Goal: Download file/media

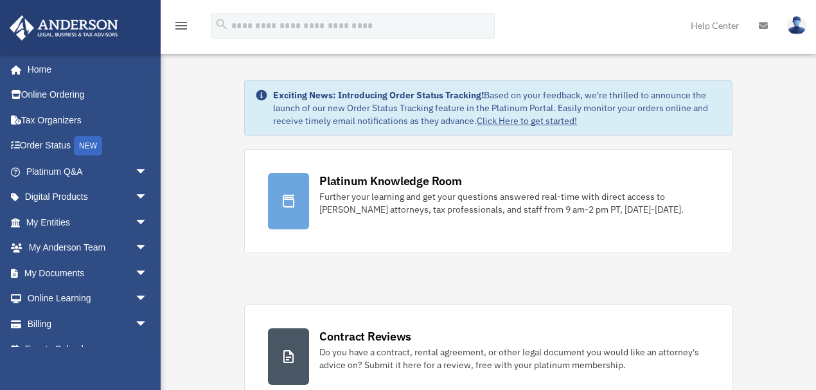
scroll to position [17, 0]
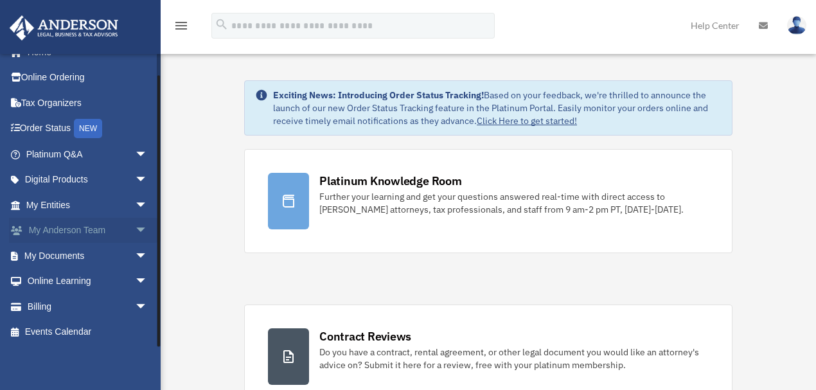
click at [135, 231] on span "arrow_drop_down" at bounding box center [148, 231] width 26 height 26
click at [135, 231] on span "arrow_drop_up" at bounding box center [148, 231] width 26 height 26
click at [135, 251] on span "arrow_drop_down" at bounding box center [148, 256] width 26 height 26
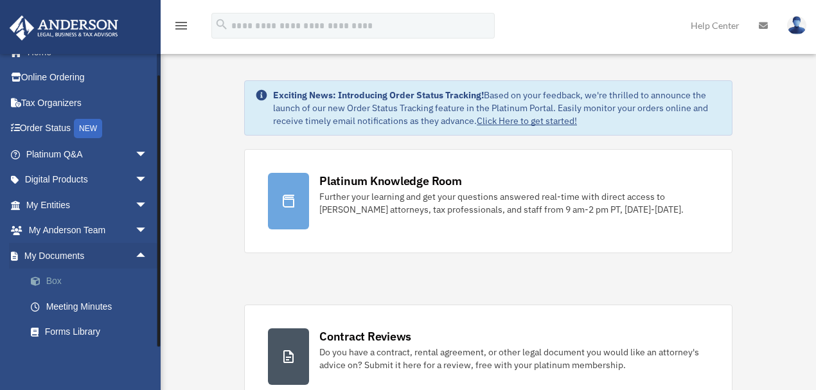
click at [58, 284] on link "Box" at bounding box center [92, 282] width 149 height 26
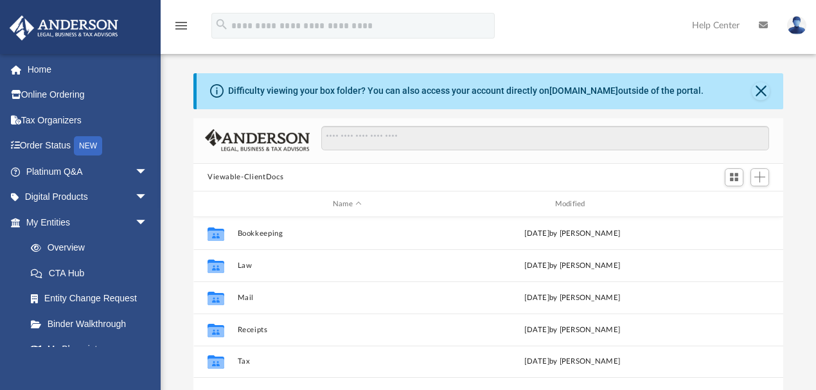
scroll to position [285, 583]
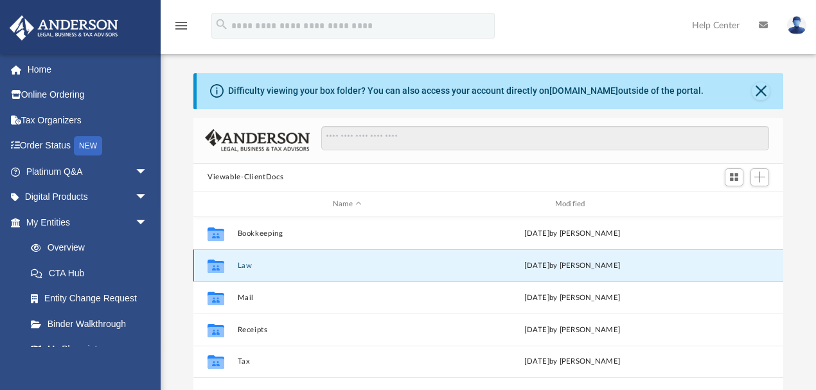
click at [247, 264] on button "Law" at bounding box center [348, 265] width 220 height 8
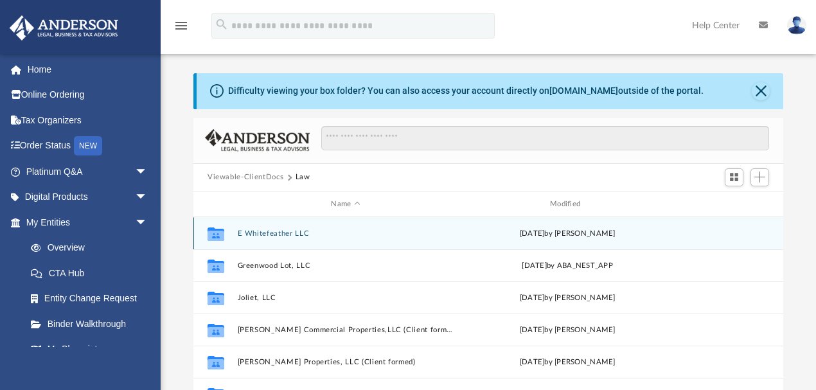
click at [292, 234] on button "E Whitefeather LLC" at bounding box center [346, 233] width 216 height 8
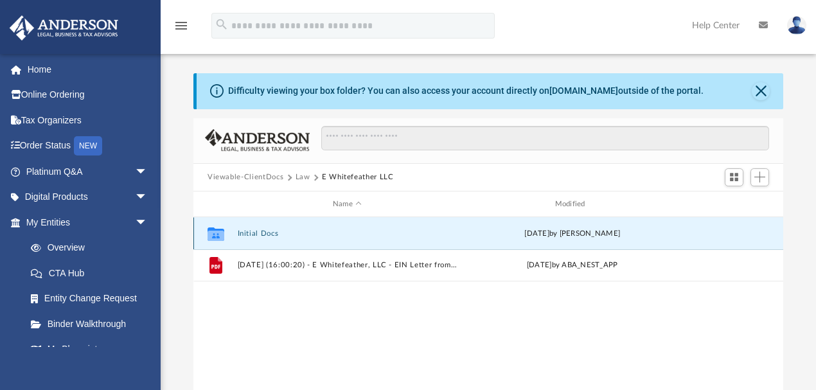
click at [258, 230] on button "Initial Docs" at bounding box center [348, 233] width 220 height 8
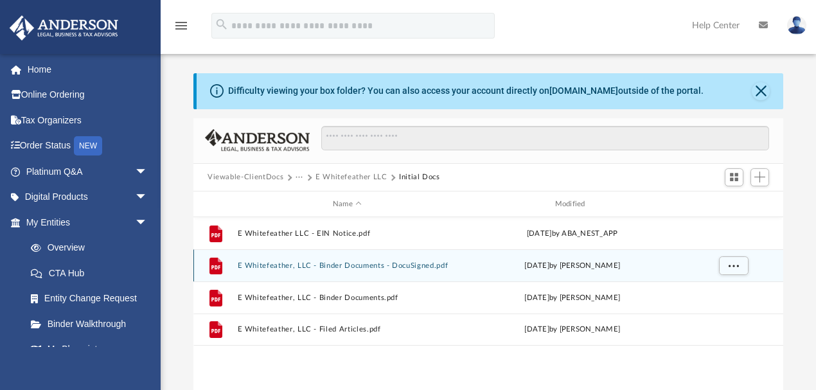
click at [212, 265] on icon "grid" at bounding box center [215, 266] width 13 height 17
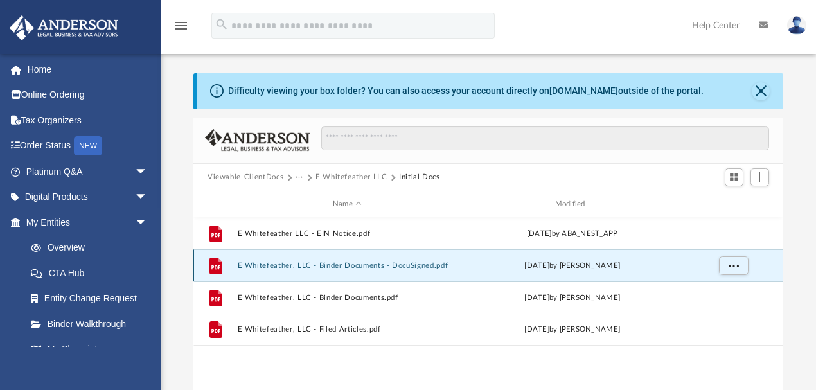
click at [266, 265] on button "E Whitefeather, LLC - Binder Documents - DocuSigned.pdf" at bounding box center [348, 265] width 220 height 8
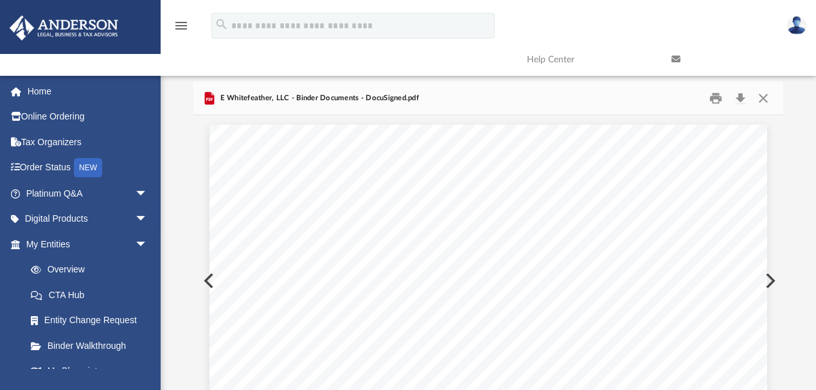
scroll to position [0, 0]
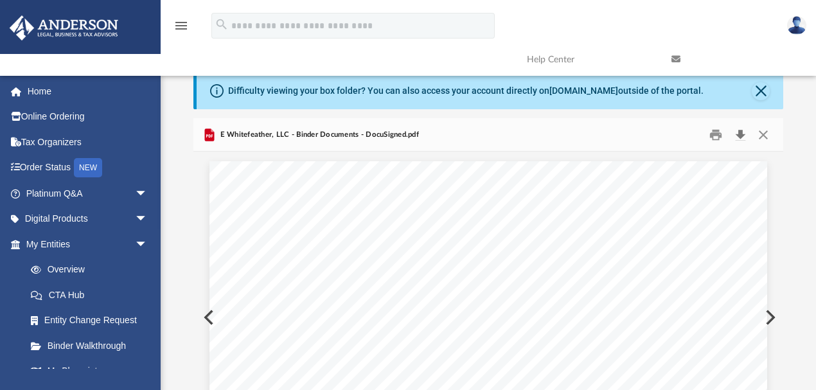
click at [743, 133] on button "Download" at bounding box center [739, 135] width 23 height 20
click at [763, 93] on button "Close" at bounding box center [761, 91] width 18 height 18
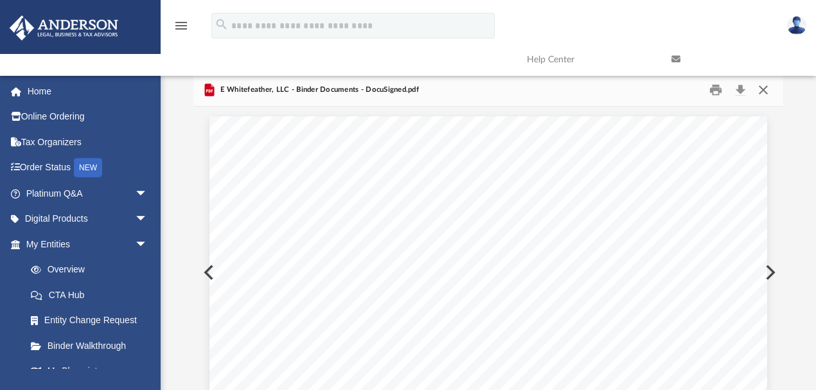
click at [770, 87] on button "Close" at bounding box center [763, 90] width 23 height 20
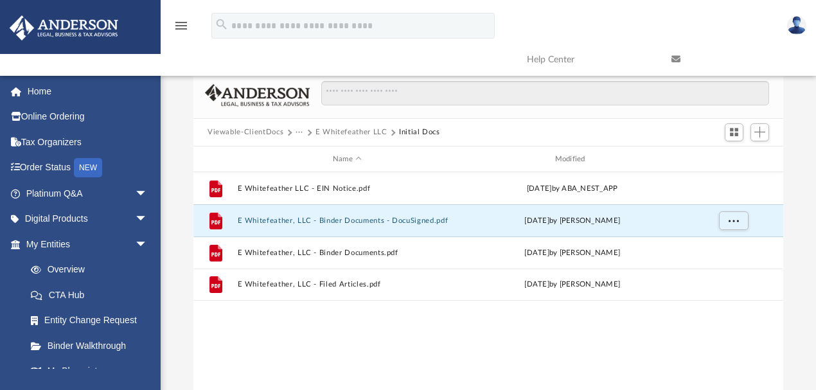
click at [270, 132] on button "Viewable-ClientDocs" at bounding box center [245, 133] width 76 height 12
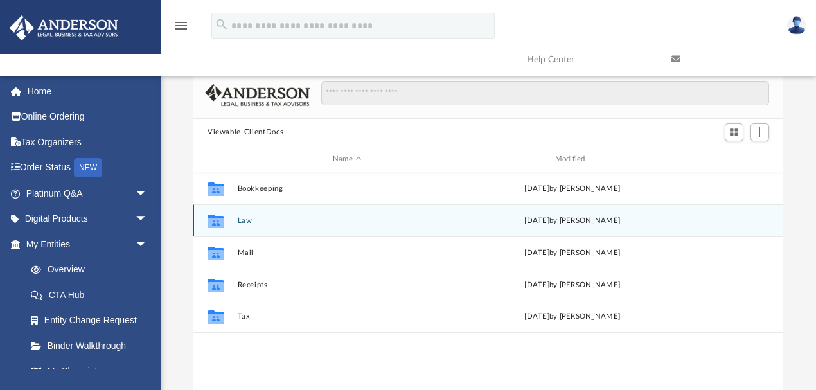
click at [252, 219] on button "Law" at bounding box center [348, 220] width 220 height 8
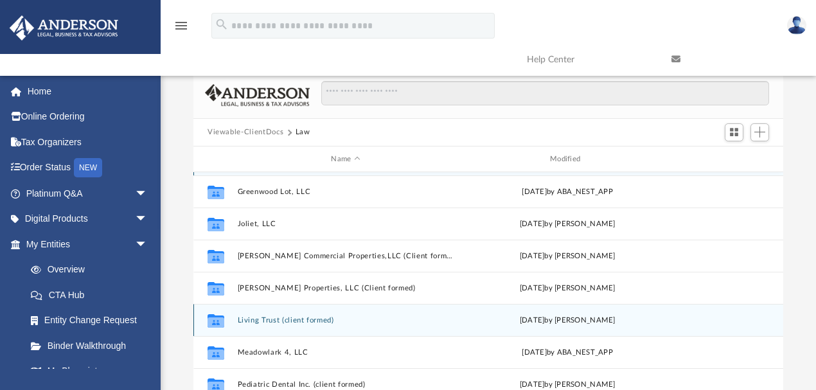
scroll to position [54, 0]
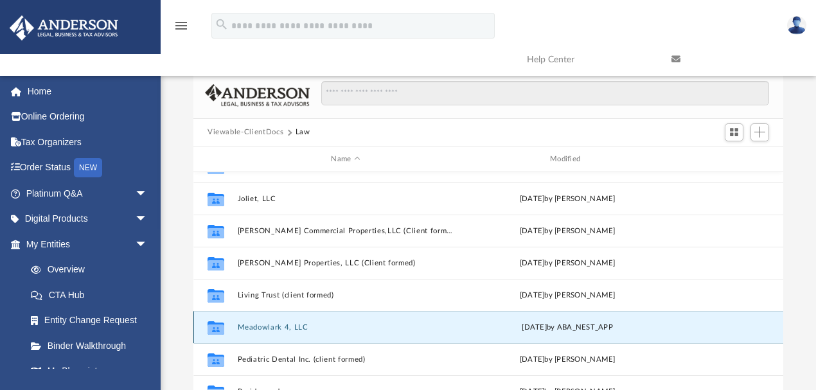
click at [282, 329] on button "Meadowlark 4, LLC" at bounding box center [346, 327] width 216 height 8
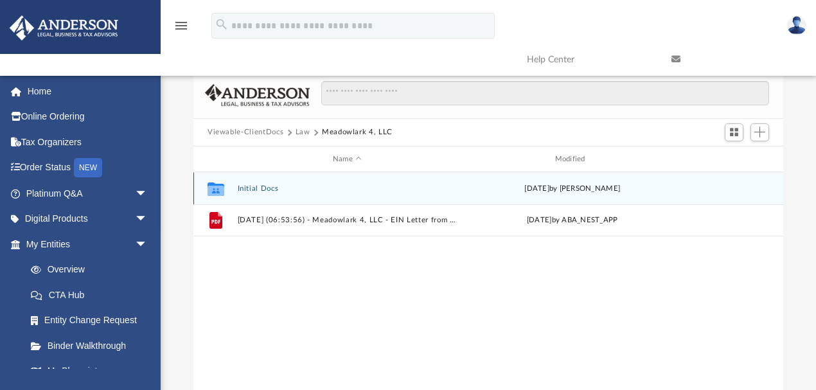
scroll to position [0, 0]
click at [263, 193] on div "Collaborated Folder Initial Docs [DATE] by [PERSON_NAME]" at bounding box center [488, 188] width 590 height 32
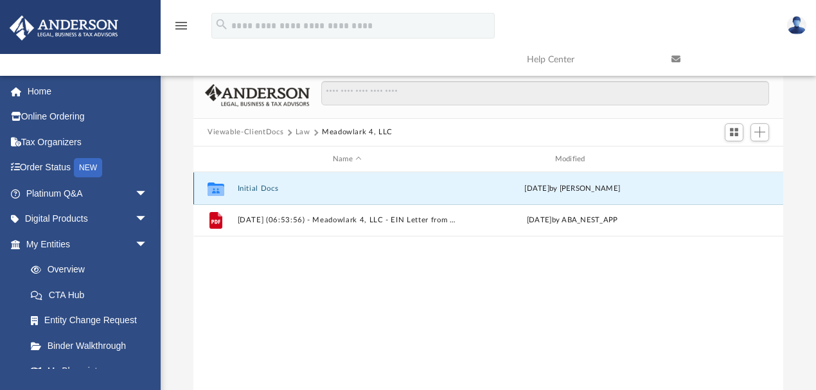
click at [262, 189] on button "Initial Docs" at bounding box center [348, 188] width 220 height 8
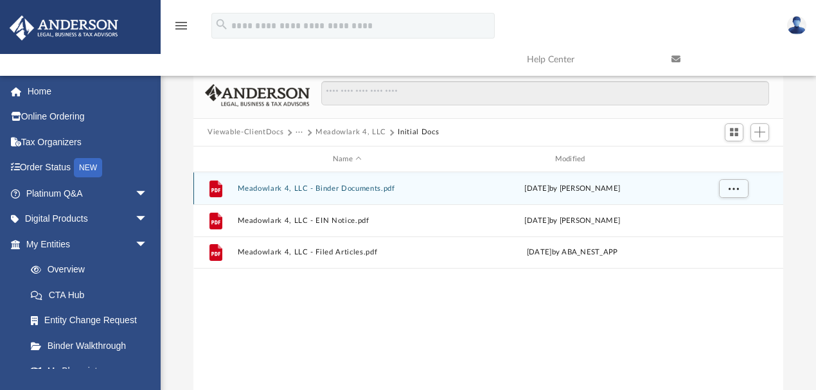
click at [310, 188] on button "Meadowlark 4, LLC - Binder Documents.pdf" at bounding box center [348, 188] width 220 height 8
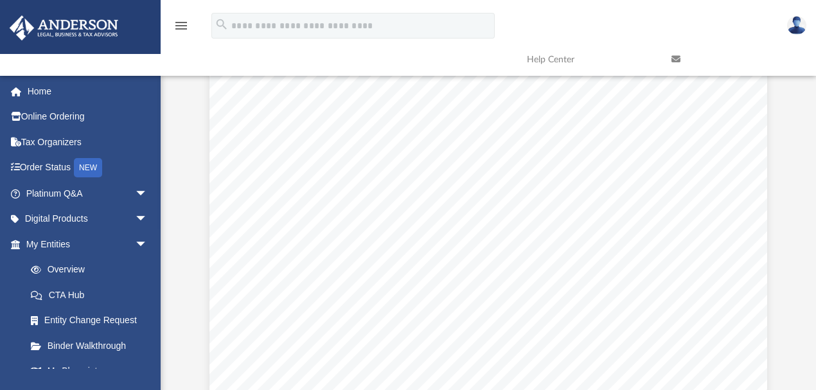
scroll to position [5477, 0]
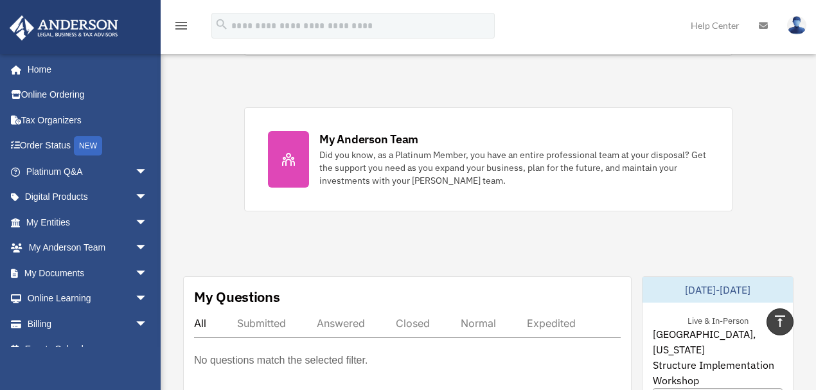
scroll to position [570, 0]
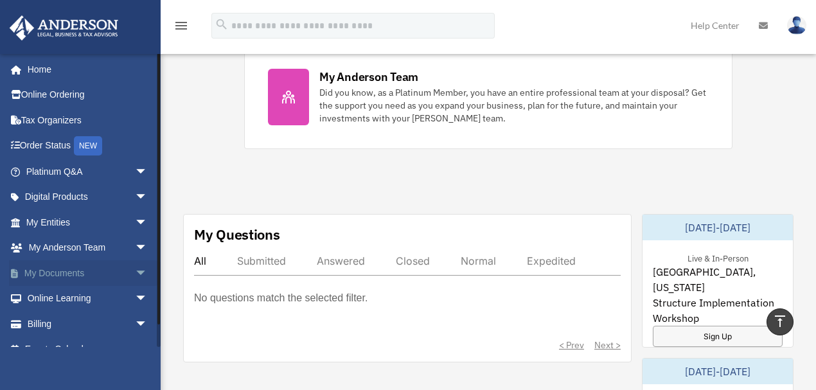
click at [94, 276] on link "My Documents arrow_drop_down" at bounding box center [88, 273] width 158 height 26
click at [140, 271] on span "arrow_drop_down" at bounding box center [148, 273] width 26 height 26
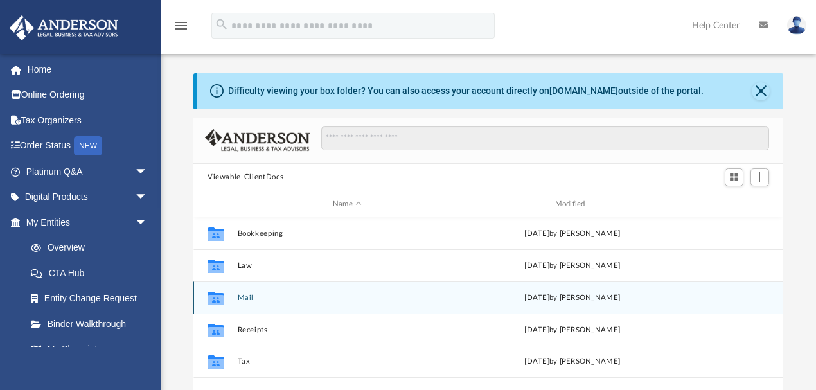
scroll to position [285, 583]
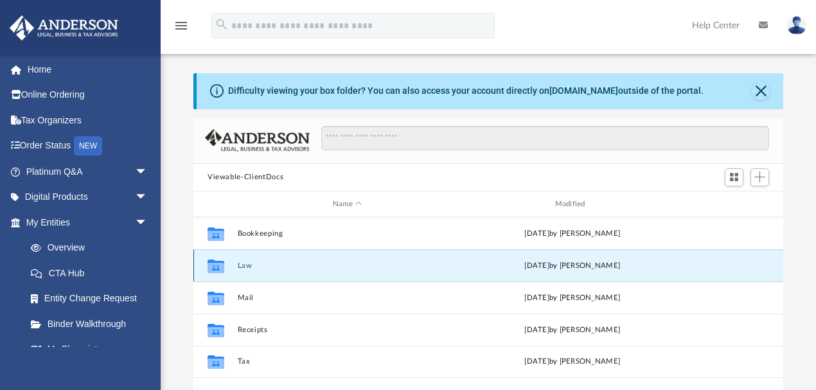
click at [264, 269] on button "Law" at bounding box center [348, 265] width 220 height 8
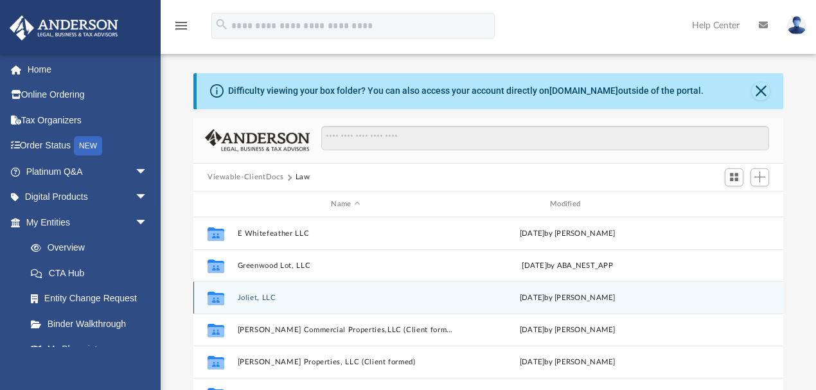
click at [247, 290] on div "Collaborated Folder Joliet, LLC Wed Jun 4 2025 by Samantha Turner" at bounding box center [488, 297] width 590 height 32
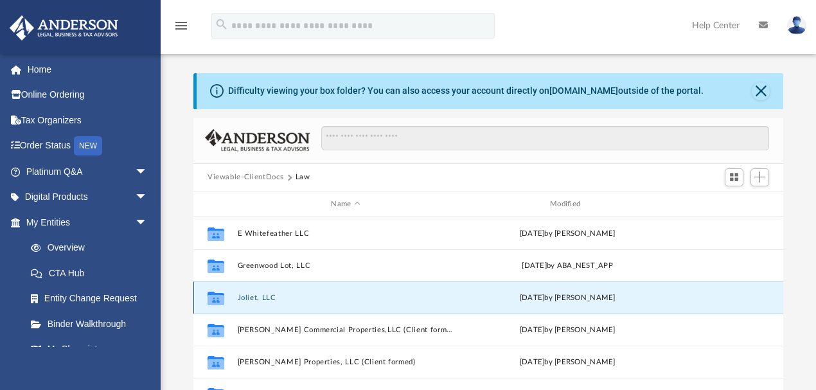
click at [251, 297] on button "Joliet, LLC" at bounding box center [346, 298] width 216 height 8
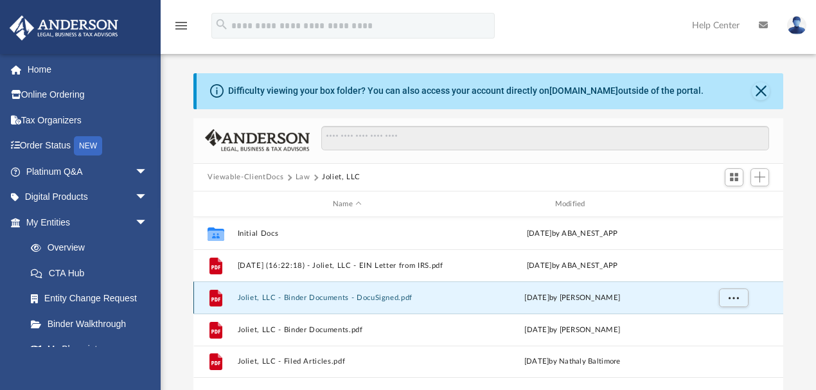
click at [310, 299] on button "Joliet, LLC - Binder Documents - DocuSigned.pdf" at bounding box center [348, 298] width 220 height 8
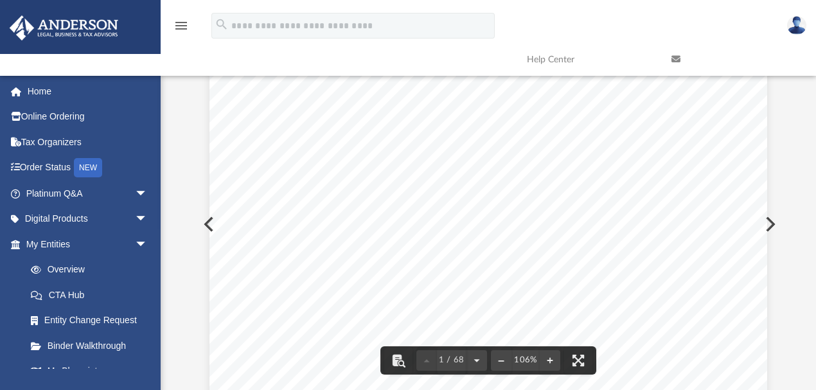
scroll to position [0, 0]
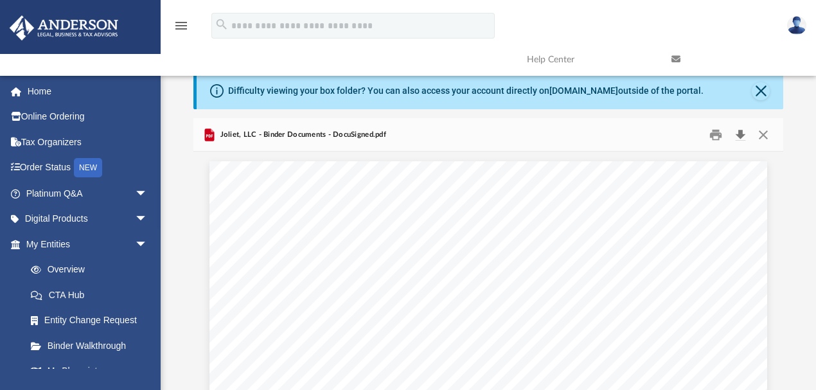
click at [741, 131] on button "Download" at bounding box center [739, 135] width 23 height 20
click at [761, 91] on button "Close" at bounding box center [761, 91] width 18 height 18
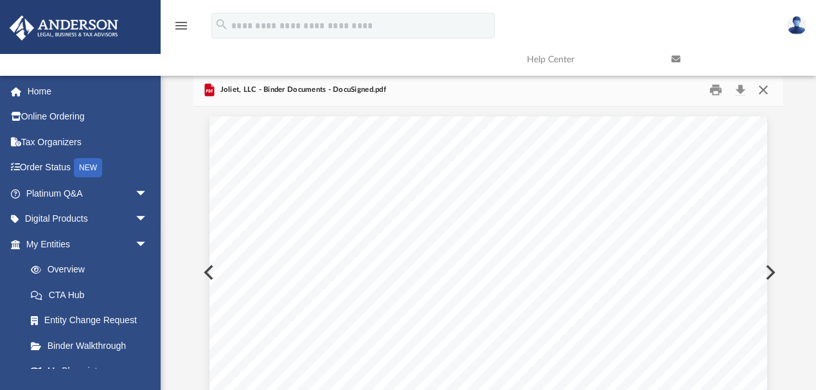
click at [764, 91] on button "Close" at bounding box center [763, 90] width 23 height 20
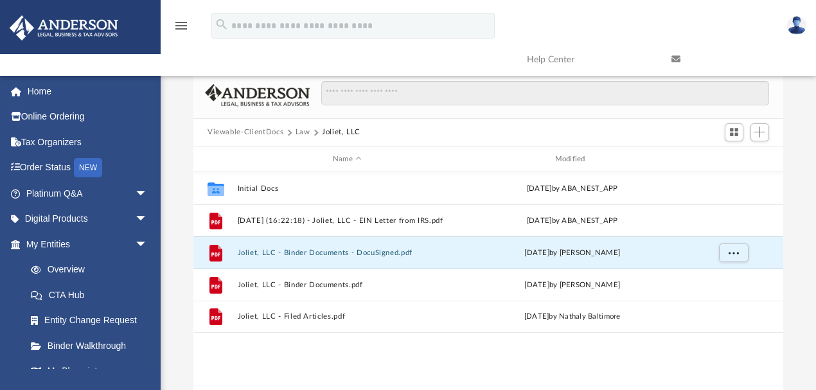
click at [293, 131] on span "Viewable-ClientDocs" at bounding box center [251, 133] width 88 height 12
click at [302, 134] on button "Law" at bounding box center [303, 133] width 15 height 12
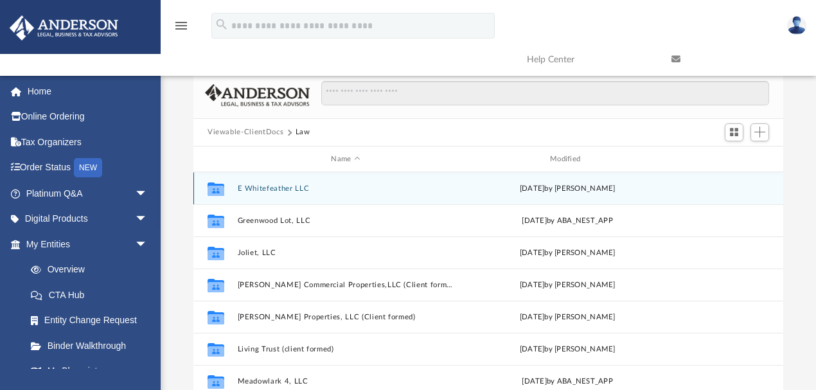
scroll to position [54, 0]
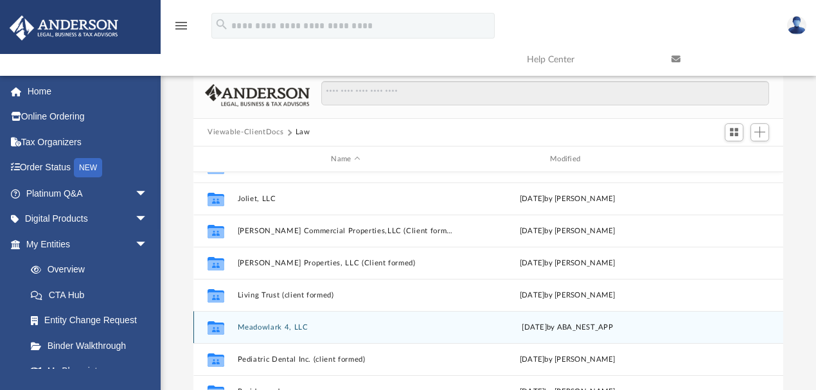
click at [279, 328] on button "Meadowlark 4, LLC" at bounding box center [346, 327] width 216 height 8
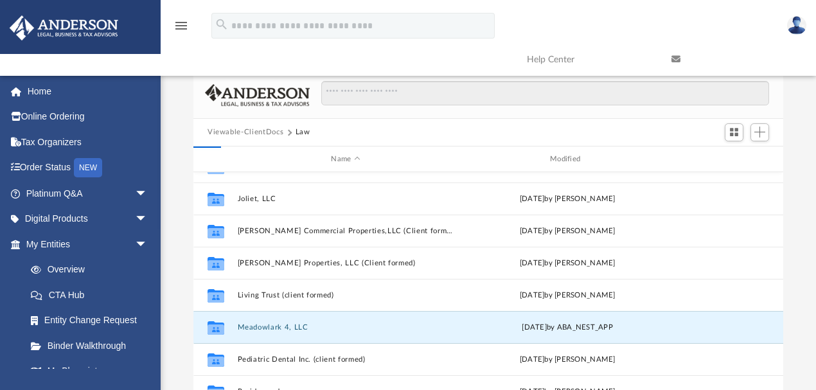
scroll to position [0, 0]
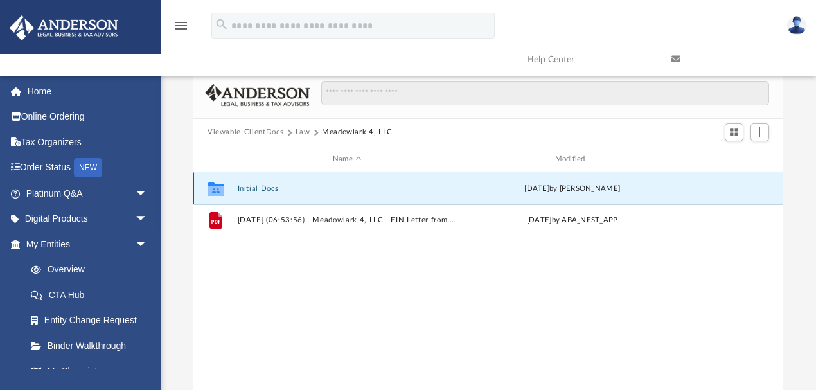
click at [254, 189] on button "Initial Docs" at bounding box center [348, 188] width 220 height 8
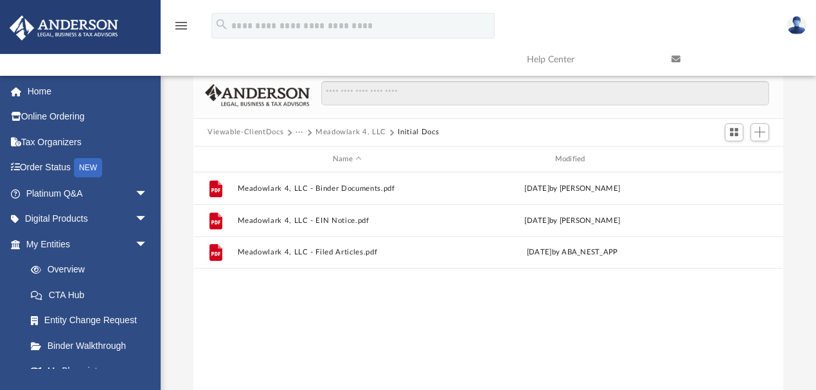
click at [532, 364] on div "File Meadowlark 4, LLC - Binder Documents.pdf Mon Apr 28 2025 by Caleb Nichols …" at bounding box center [488, 305] width 590 height 267
click at [412, 320] on div "File Meadowlark 4, LLC - Binder Documents.pdf Mon Apr 28 2025 by Caleb Nichols …" at bounding box center [488, 305] width 590 height 267
click at [441, 317] on div "File Meadowlark 4, LLC - Binder Documents.pdf Mon Apr 28 2025 by Caleb Nichols …" at bounding box center [488, 305] width 590 height 267
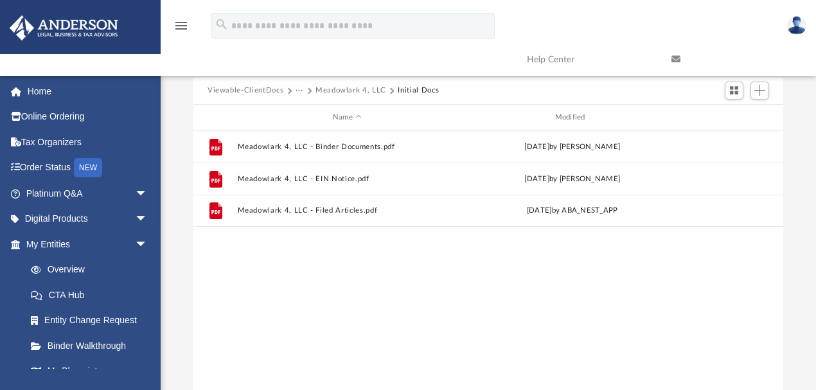
scroll to position [71, 0]
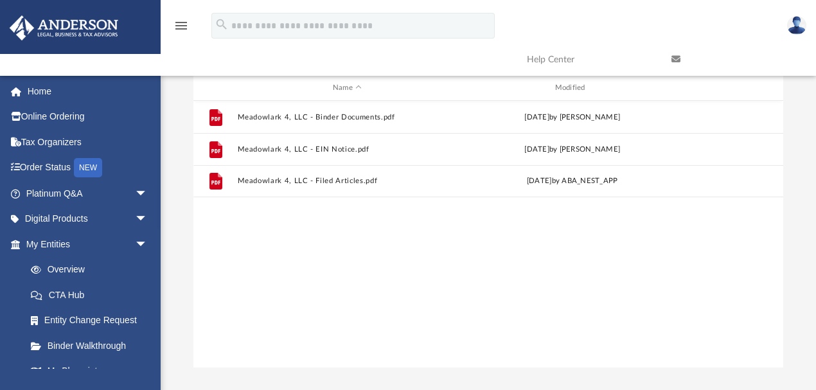
click at [547, 264] on div "File Meadowlark 4, LLC - Binder Documents.pdf Mon Apr 28 2025 by Caleb Nichols …" at bounding box center [488, 234] width 590 height 267
